Goal: Task Accomplishment & Management: Complete application form

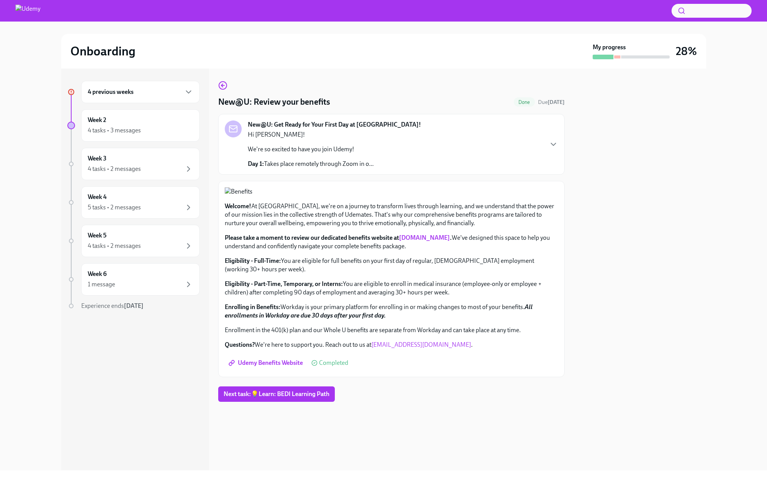
scroll to position [132, 0]
click at [166, 95] on div "4 previous weeks" at bounding box center [140, 91] width 105 height 9
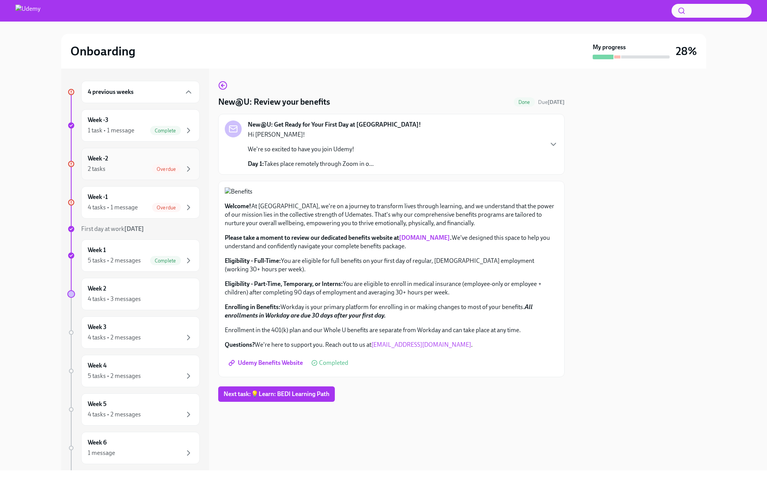
click at [142, 169] on div "2 tasks Overdue" at bounding box center [140, 168] width 105 height 9
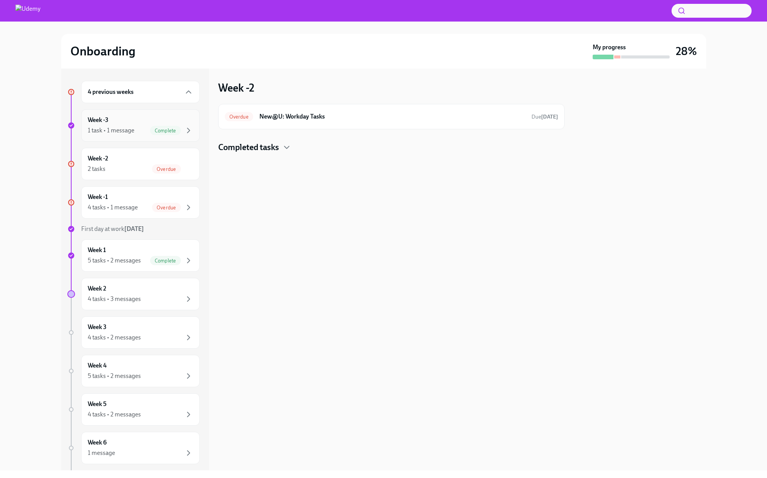
click at [132, 115] on div "Week -3 1 task • 1 message Complete" at bounding box center [140, 125] width 119 height 32
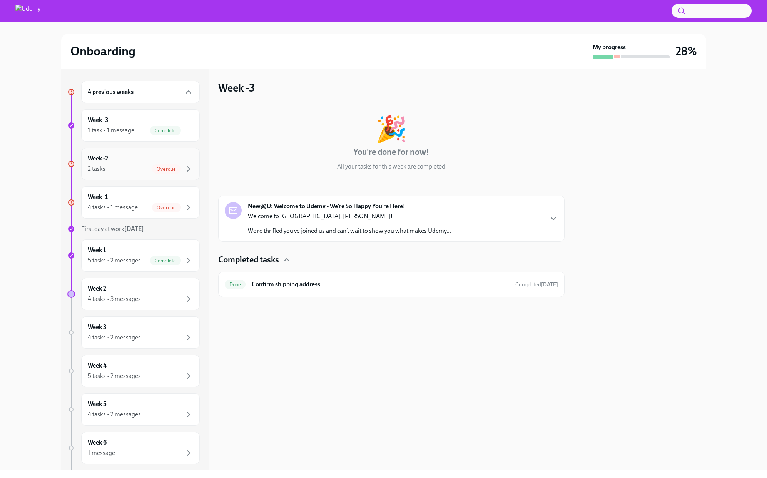
click at [125, 164] on div "Week -2 2 tasks Overdue" at bounding box center [140, 163] width 105 height 19
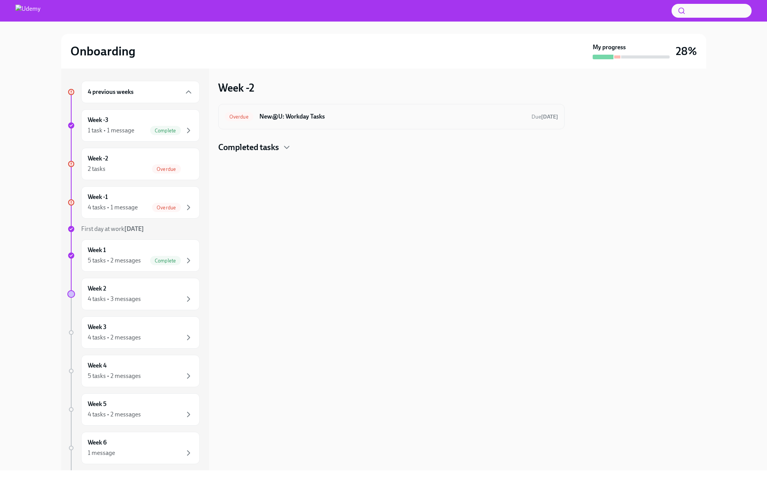
click at [325, 115] on h6 "New@U: Workday Tasks" at bounding box center [392, 116] width 266 height 8
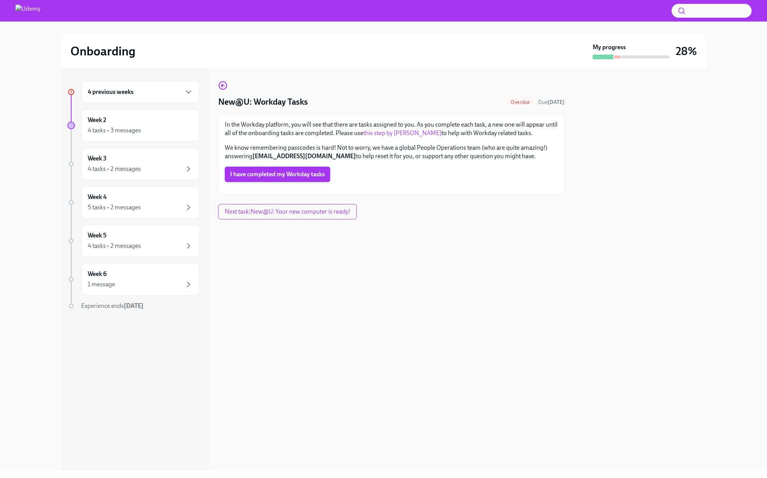
click at [279, 178] on button "I have completed my Workday tasks" at bounding box center [277, 174] width 105 height 15
